Goal: Task Accomplishment & Management: Manage account settings

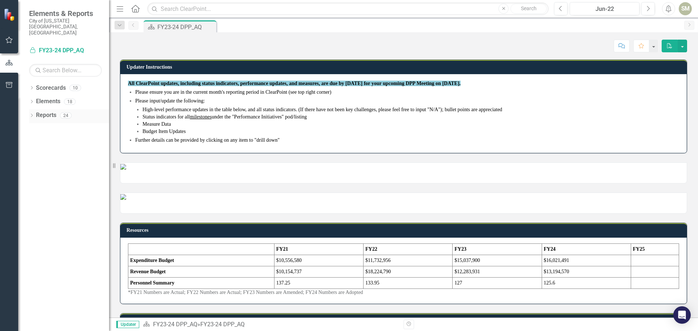
click at [34, 114] on icon "Dropdown" at bounding box center [31, 116] width 5 height 4
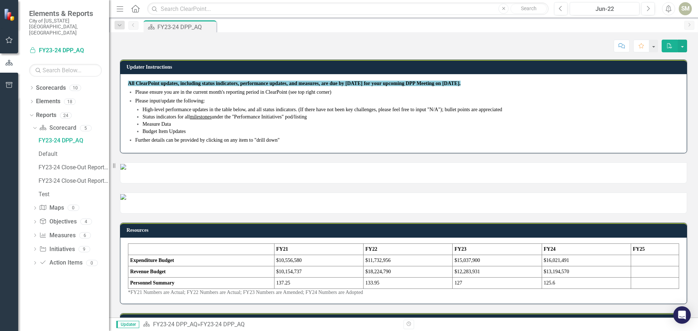
click at [135, 8] on icon "Home" at bounding box center [135, 9] width 9 height 8
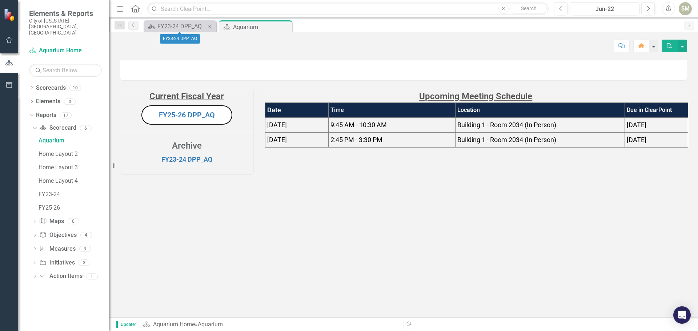
click at [210, 25] on icon "Close" at bounding box center [209, 27] width 7 height 6
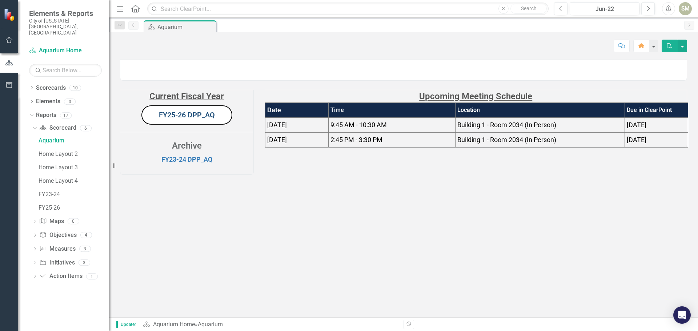
click at [187, 119] on link "FY25-26 DPP_AQ" at bounding box center [187, 115] width 56 height 9
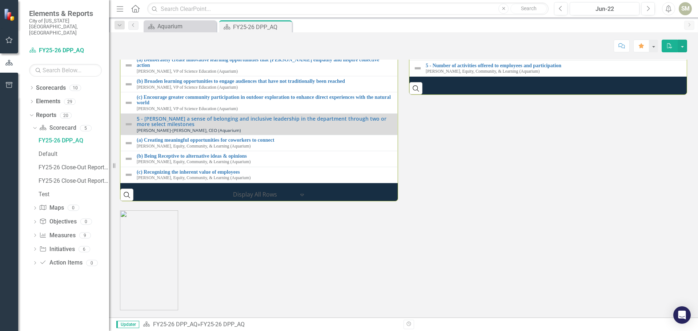
scroll to position [992, 0]
click at [31, 86] on icon at bounding box center [32, 87] width 2 height 3
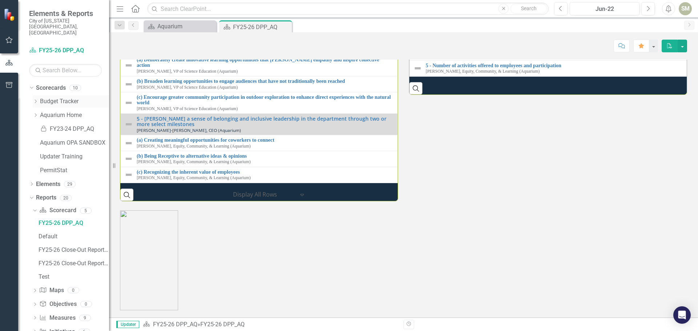
click at [38, 99] on icon "Dropdown" at bounding box center [35, 101] width 5 height 4
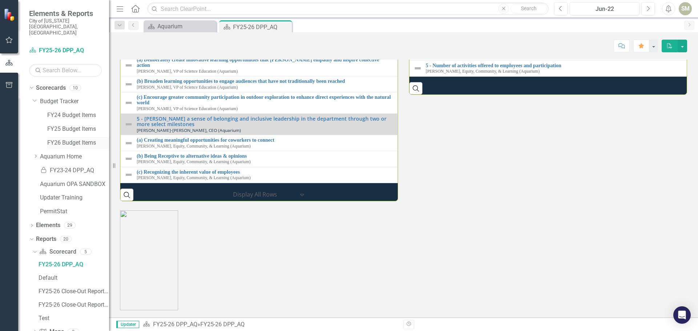
click at [70, 139] on link "FY26 Budget Items" at bounding box center [78, 143] width 62 height 8
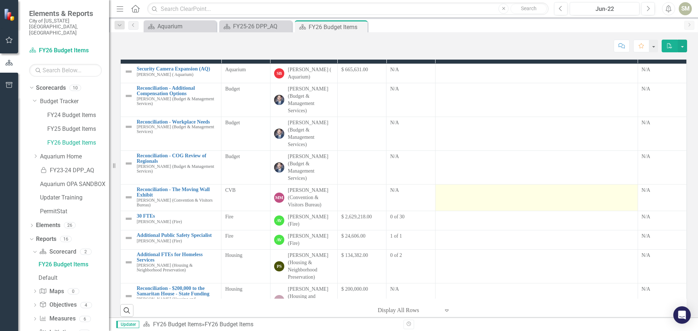
scroll to position [12, 0]
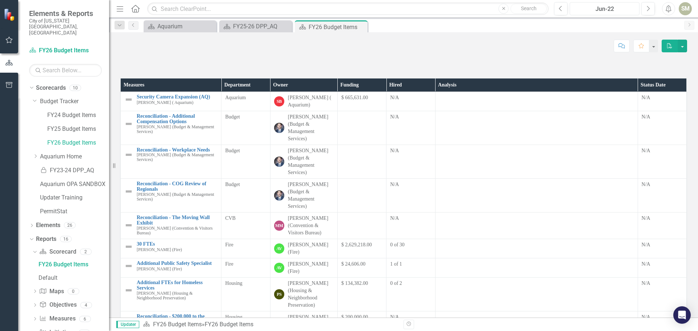
click at [596, 8] on div "Jun-22" at bounding box center [605, 9] width 65 height 9
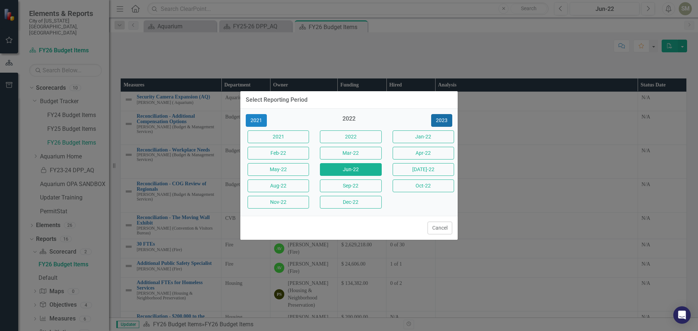
click at [447, 117] on button "2023" at bounding box center [441, 120] width 21 height 13
click at [446, 121] on button "2024" at bounding box center [441, 120] width 21 height 13
click at [446, 121] on button "2025" at bounding box center [441, 120] width 21 height 13
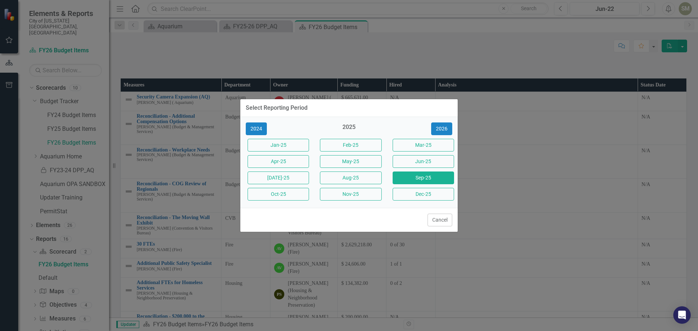
click at [428, 179] on button "Sep-25" at bounding box center [423, 178] width 61 height 13
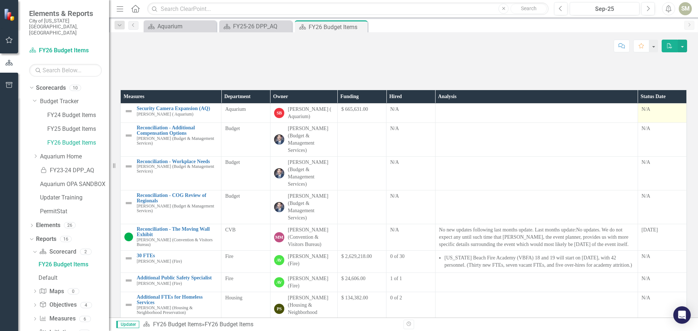
click at [646, 123] on td "N/A" at bounding box center [662, 113] width 49 height 19
click at [642, 113] on div "N/A" at bounding box center [662, 109] width 41 height 7
click at [131, 116] on img at bounding box center [128, 111] width 9 height 9
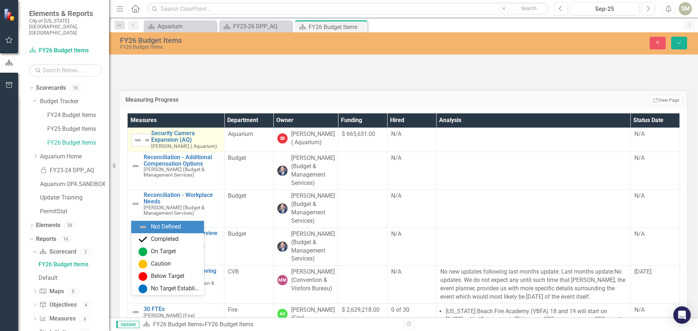
click at [146, 142] on icon at bounding box center [147, 141] width 4 height 2
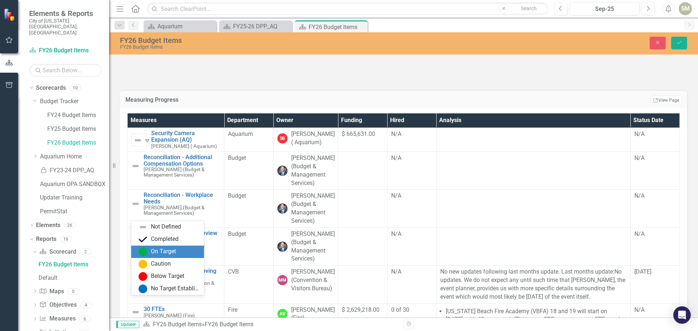
click at [157, 253] on div "On Target" at bounding box center [163, 252] width 25 height 8
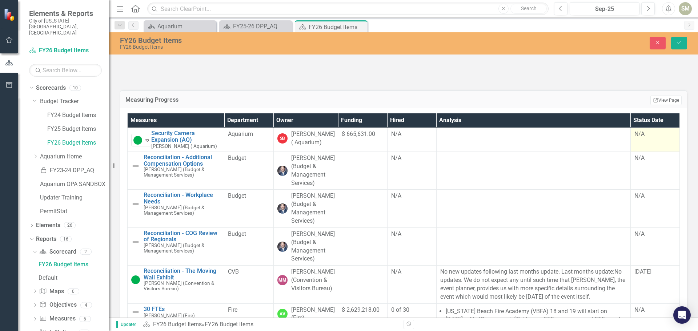
click at [636, 139] on div "N/A" at bounding box center [655, 134] width 41 height 8
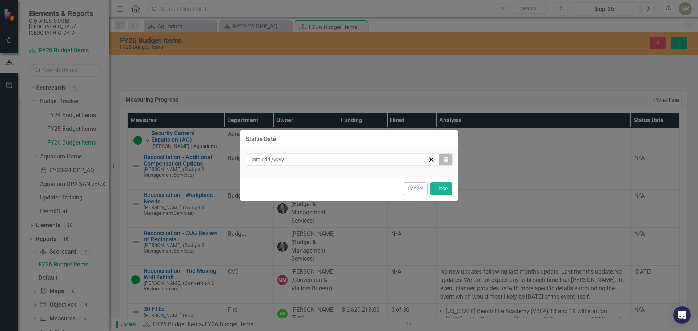
click at [445, 160] on icon "button" at bounding box center [446, 159] width 4 height 5
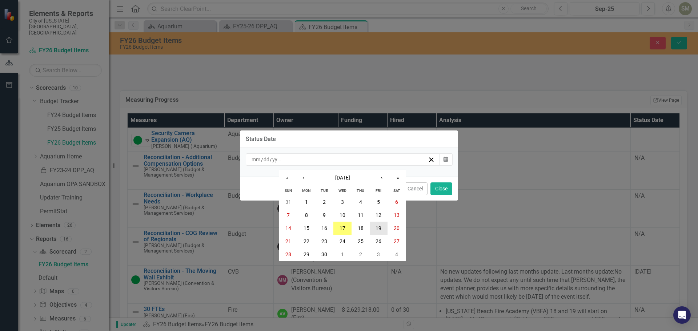
click at [379, 227] on abbr "19" at bounding box center [379, 229] width 6 height 6
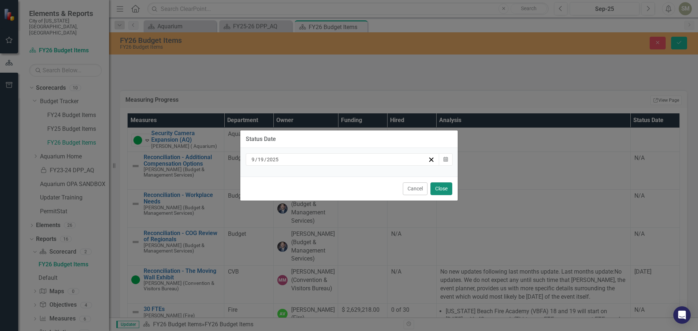
click at [443, 185] on button "Close" at bounding box center [442, 189] width 22 height 13
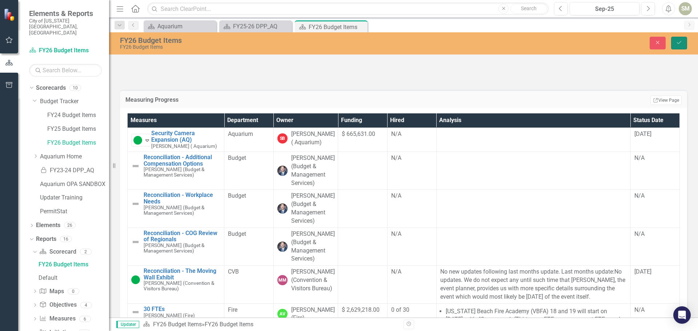
click at [679, 43] on icon "Save" at bounding box center [679, 42] width 7 height 5
